Goal: Download file/media

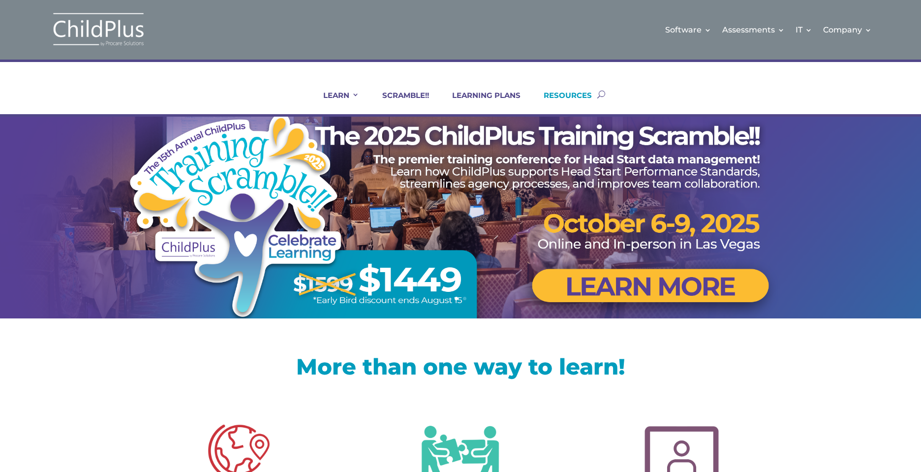
click at [566, 94] on link "RESOURCES" at bounding box center [561, 103] width 61 height 24
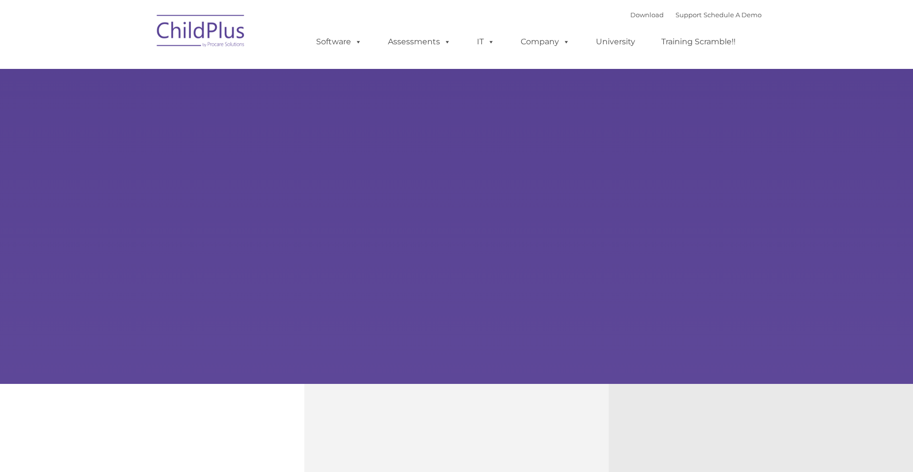
type input ""
select select "MEDIUM"
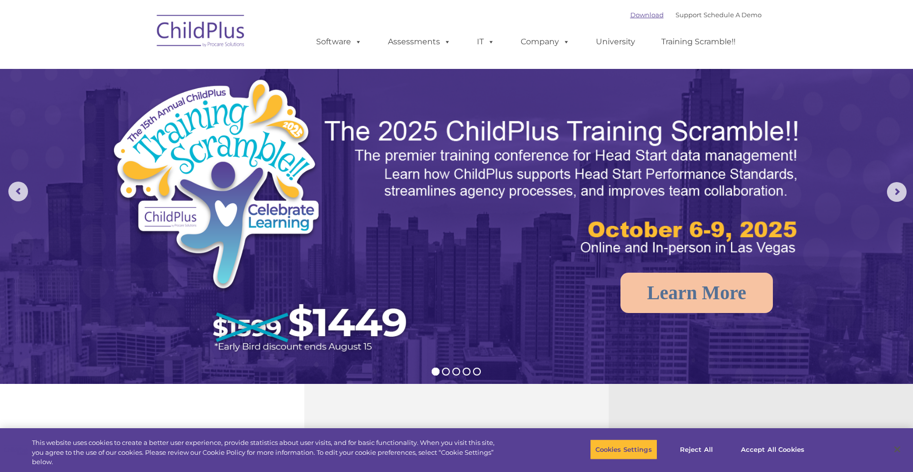
click at [645, 15] on link "Download" at bounding box center [647, 15] width 33 height 8
